Goal: Task Accomplishment & Management: Use online tool/utility

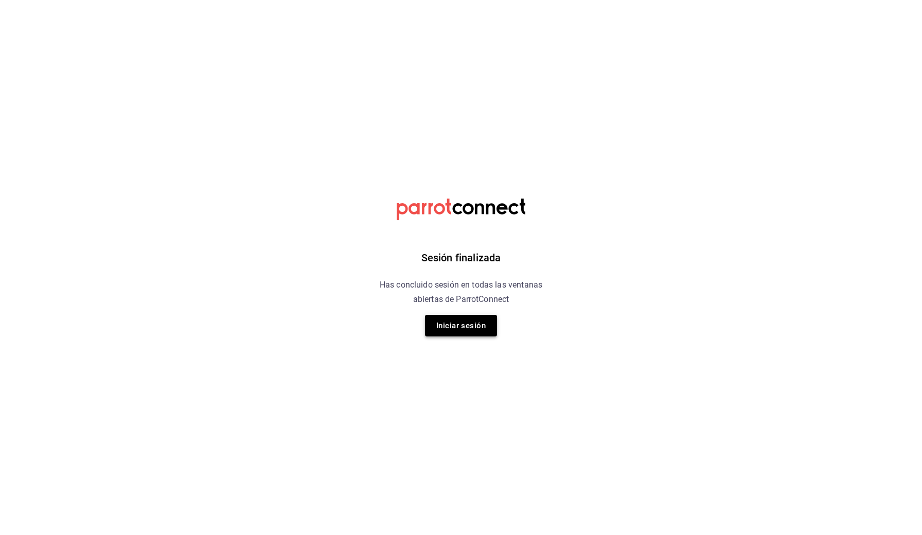
click at [456, 320] on button "Iniciar sesión" at bounding box center [461, 326] width 72 height 22
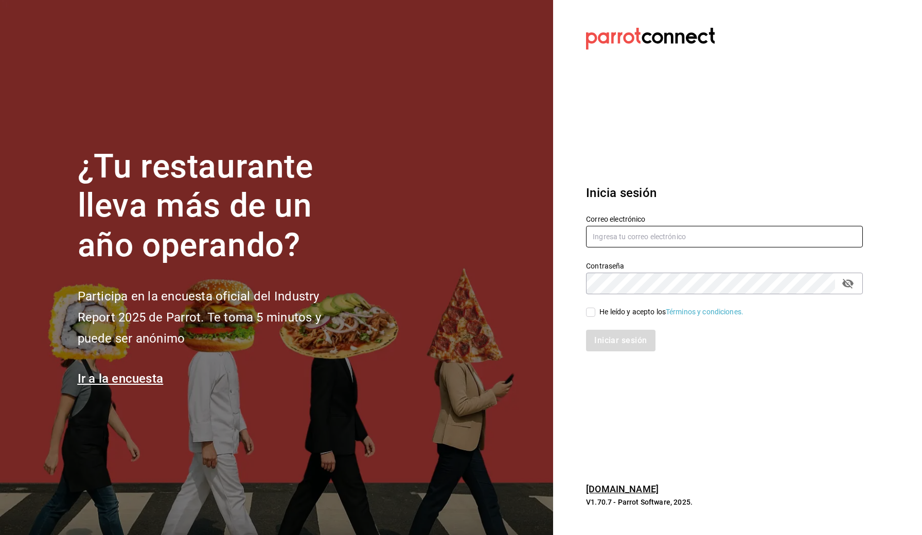
type input "[EMAIL_ADDRESS][DOMAIN_NAME]"
click at [587, 308] on input "He leído y acepto los Términos y condiciones." at bounding box center [590, 312] width 9 height 9
checkbox input "true"
click at [618, 347] on button "Iniciar sesión" at bounding box center [621, 341] width 70 height 22
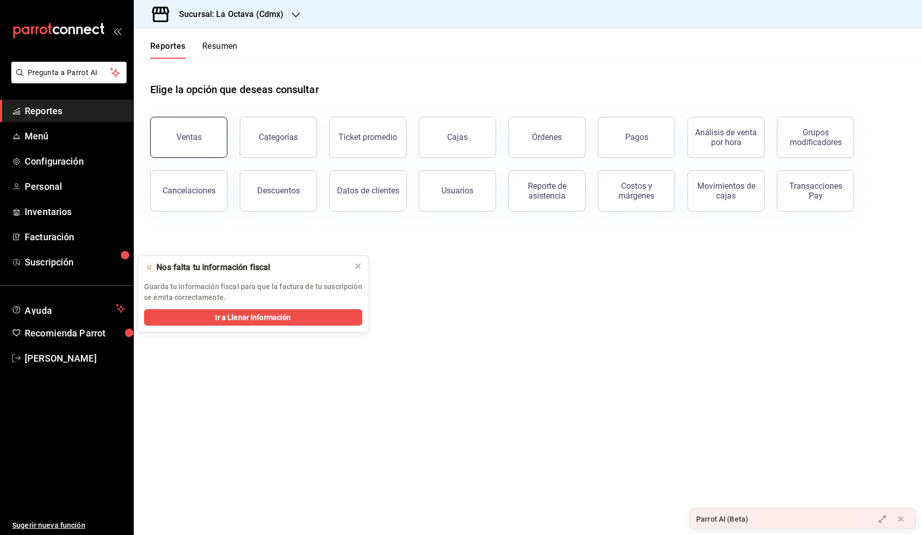
click at [199, 132] on button "Ventas" at bounding box center [188, 137] width 77 height 41
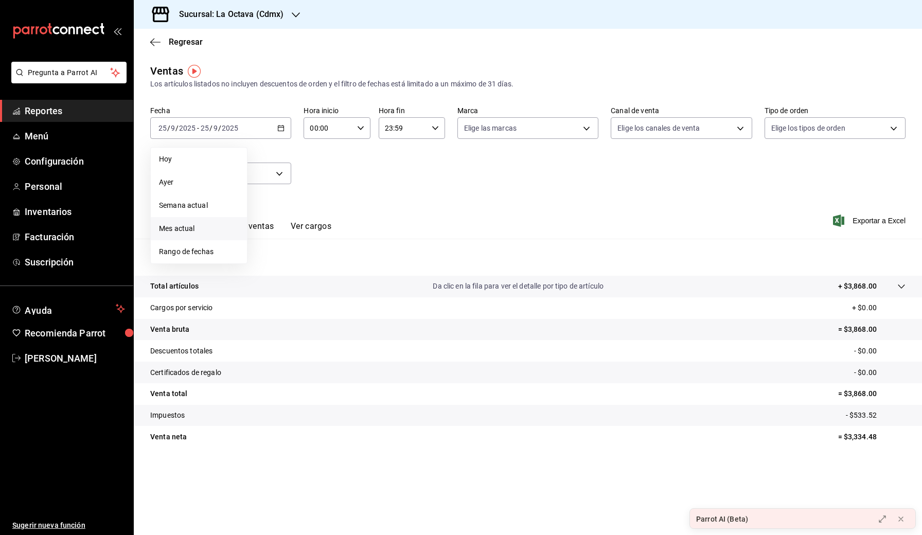
click at [196, 235] on li "Mes actual" at bounding box center [199, 228] width 96 height 23
